Goal: Transaction & Acquisition: Purchase product/service

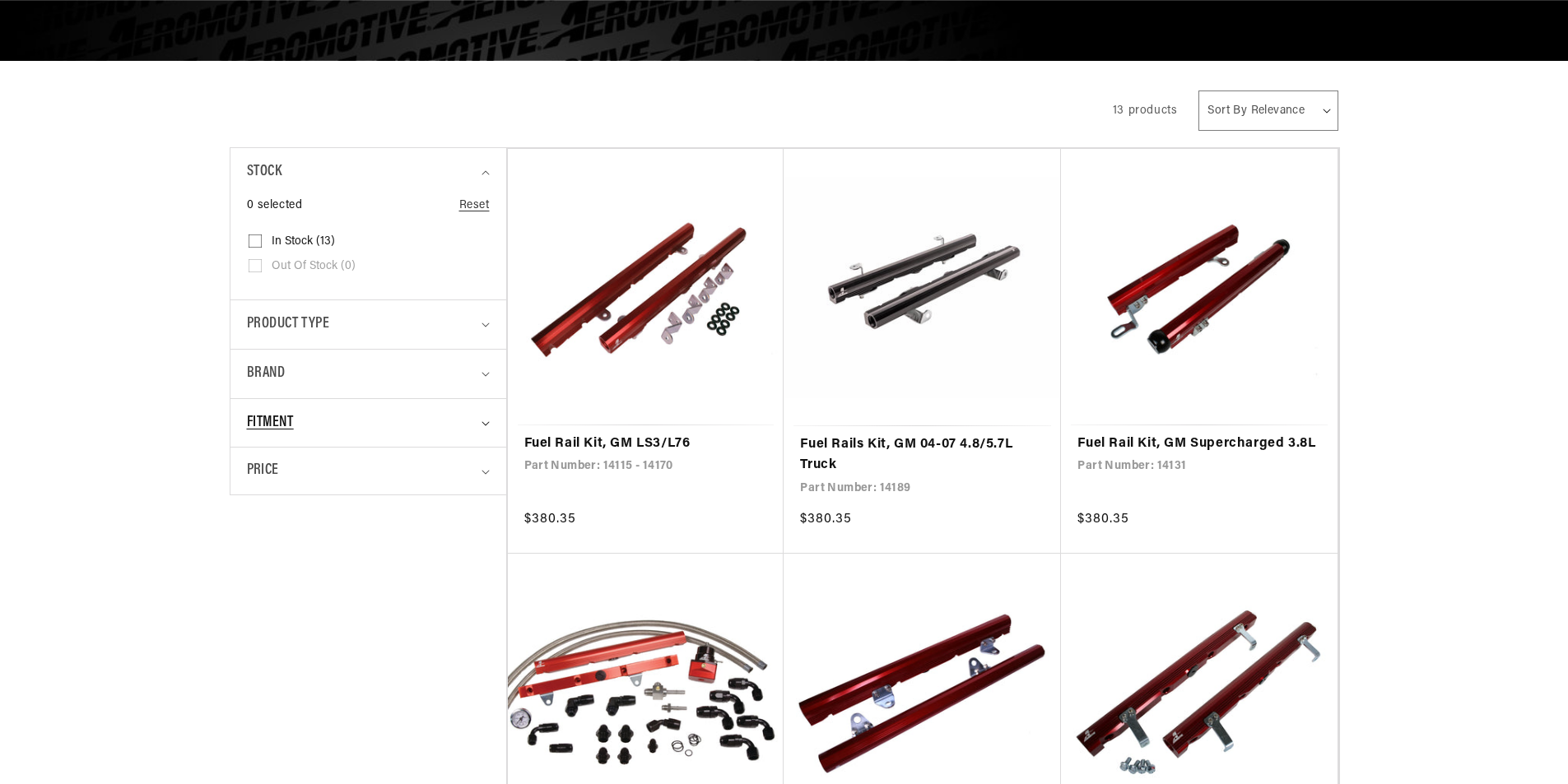
scroll to position [274, 0]
click at [320, 416] on div "Fitment" at bounding box center [361, 423] width 229 height 23
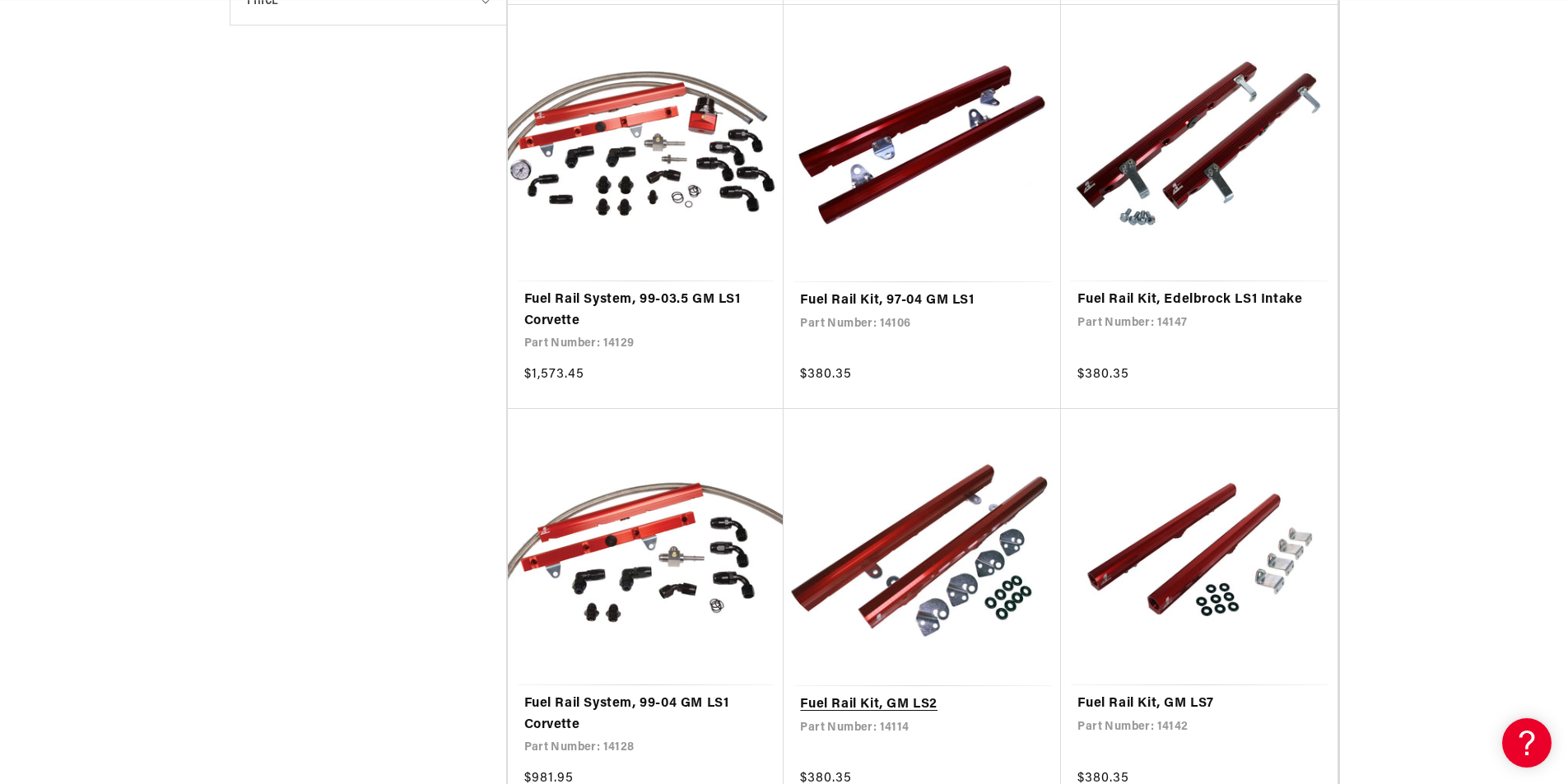
scroll to position [1097, 0]
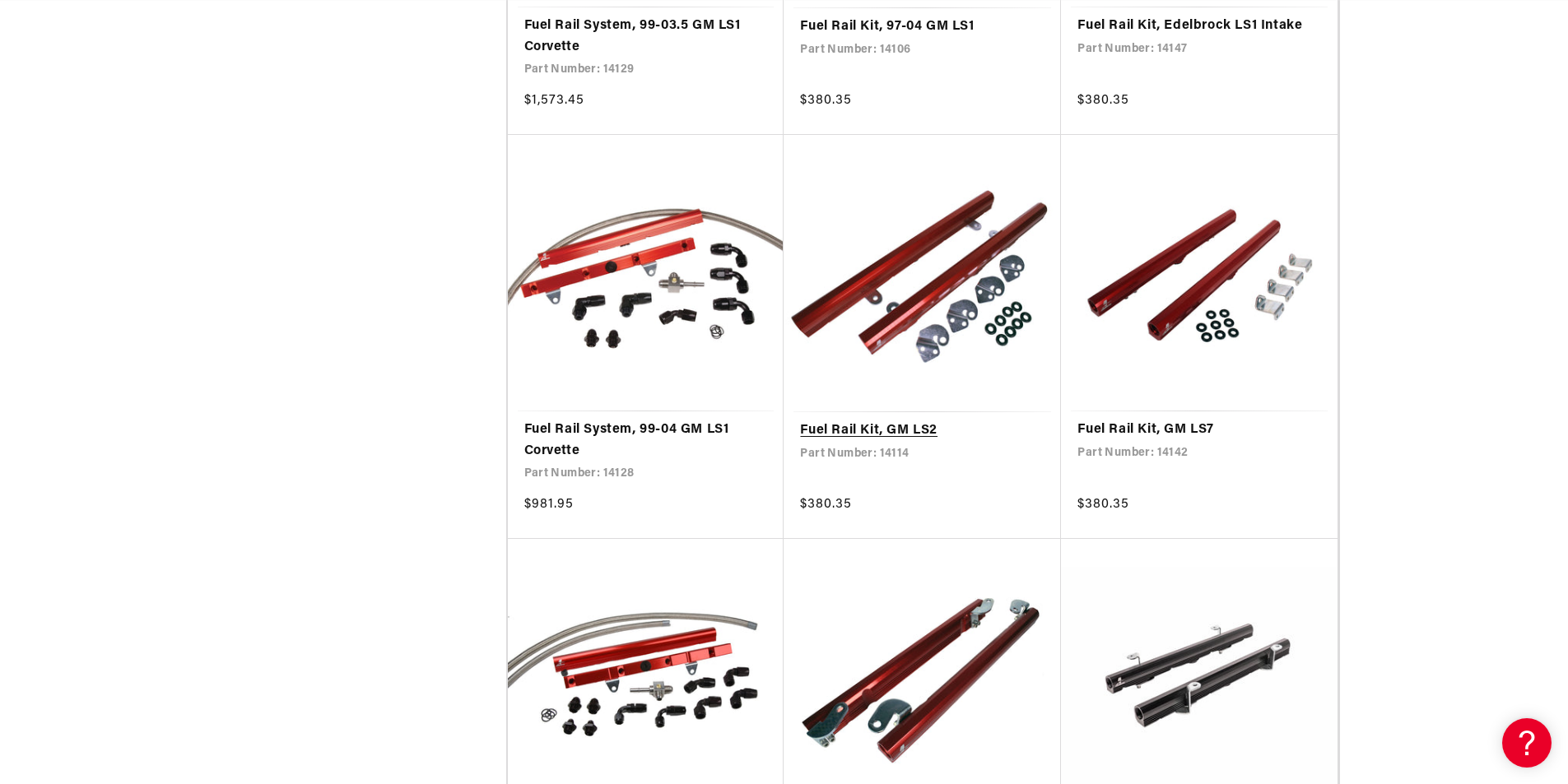
click at [907, 434] on link "Fuel Rail Kit, GM LS2" at bounding box center [922, 431] width 244 height 22
